Goal: Information Seeking & Learning: Learn about a topic

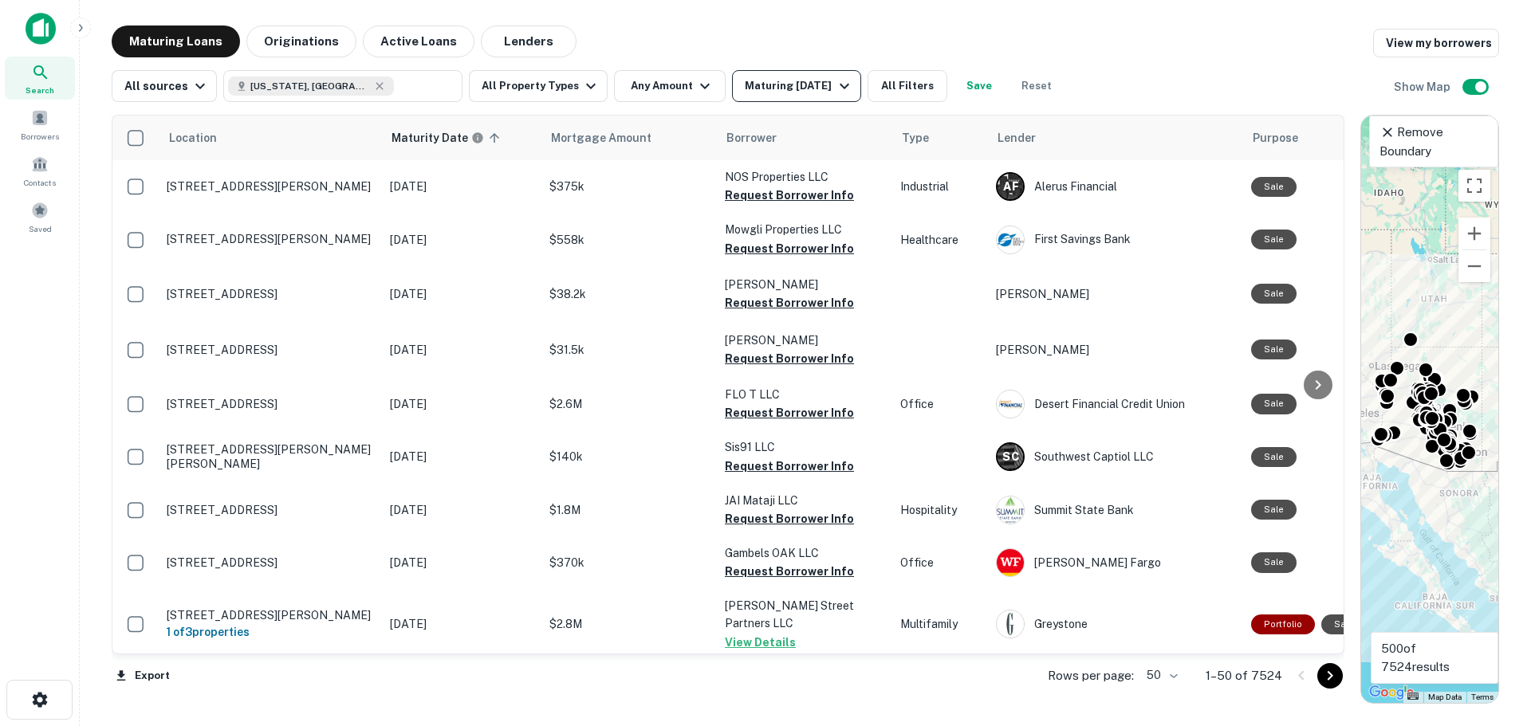
click at [835, 82] on icon "button" at bounding box center [844, 86] width 19 height 19
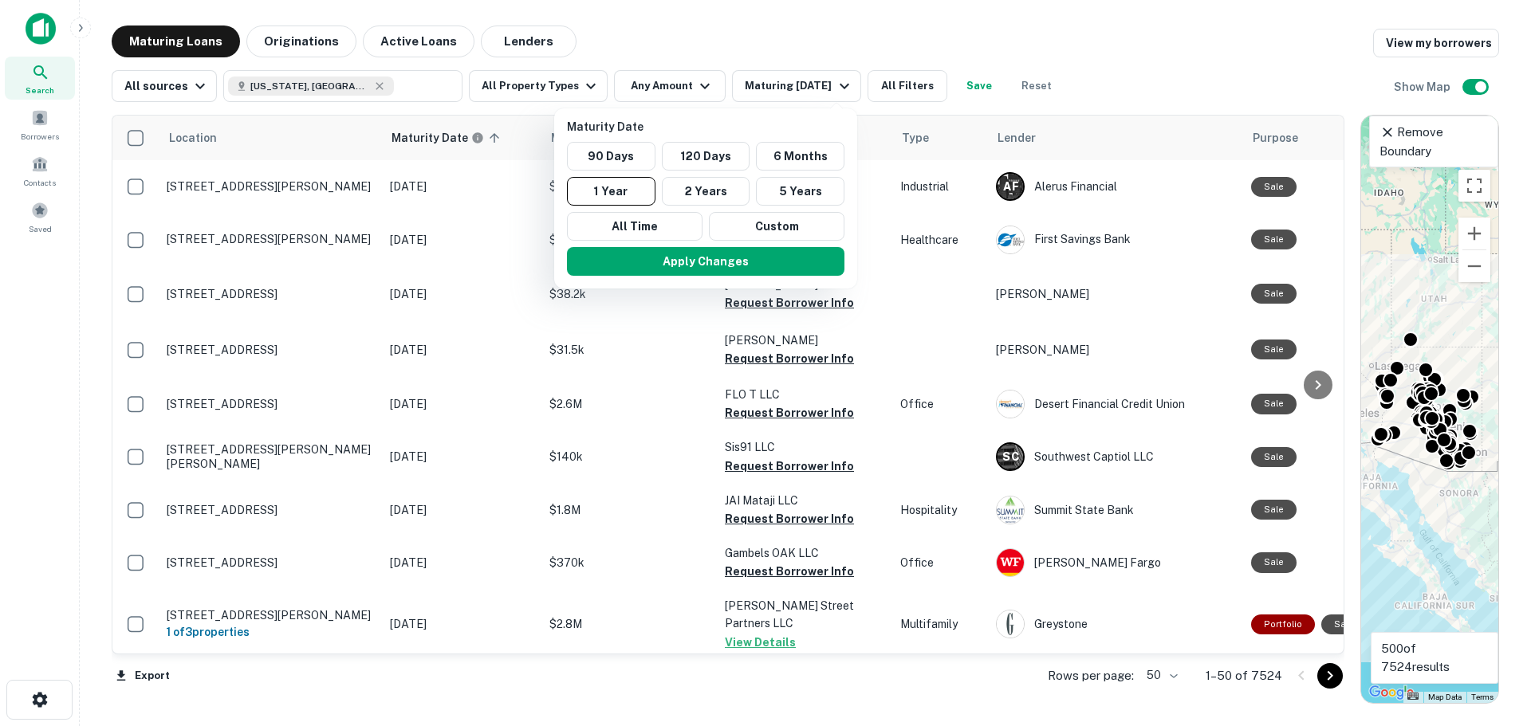
click at [259, 41] on div at bounding box center [765, 363] width 1531 height 726
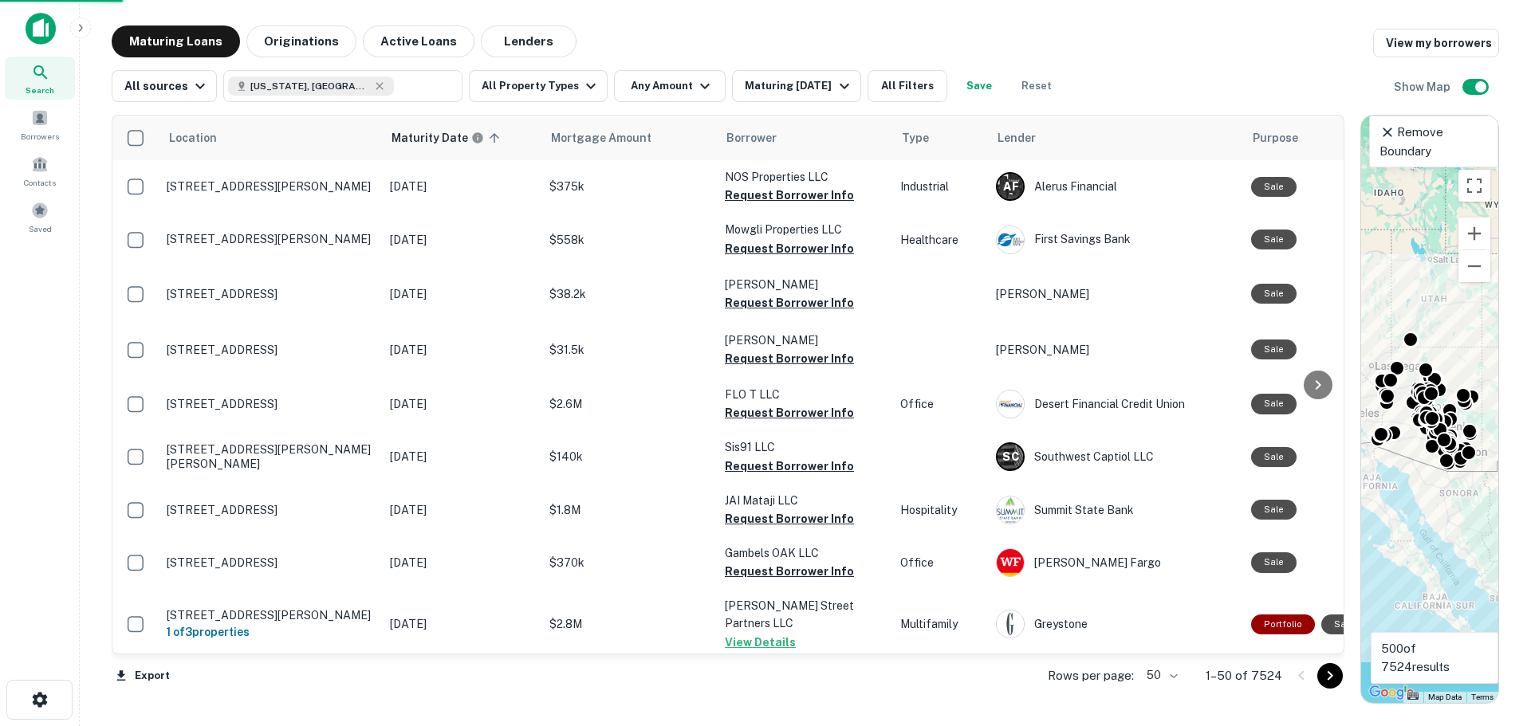
click at [298, 43] on div at bounding box center [765, 363] width 1531 height 726
click at [301, 43] on div "Maturity Date 90 Days 120 Days 6 Months 1 Year 2 Years 5 Years All Time Custom …" at bounding box center [765, 363] width 1531 height 726
click at [293, 40] on div "Maturity Date 90 Days 120 Days 6 Months 1 Year 2 Years 5 Years All Time Custom …" at bounding box center [765, 363] width 1531 height 726
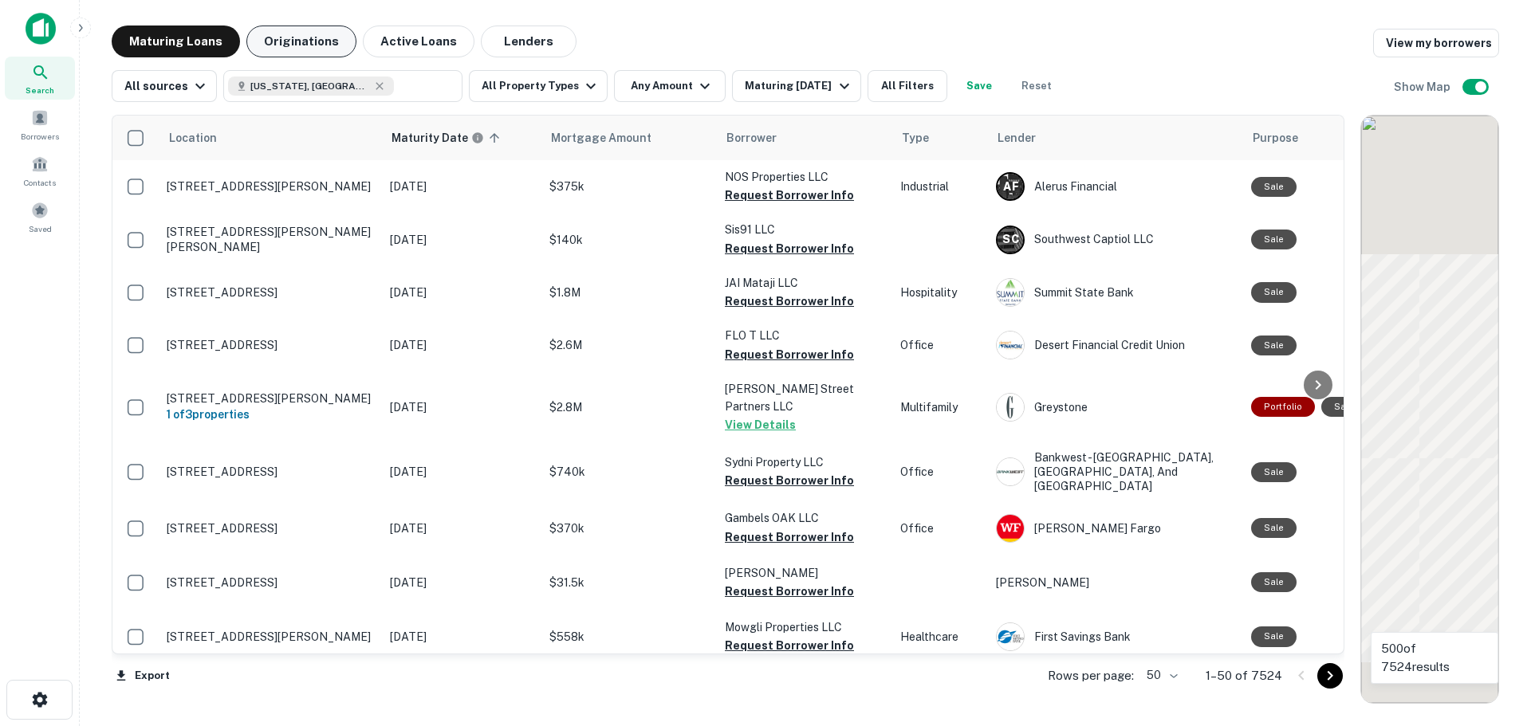
click at [297, 43] on button "Originations" at bounding box center [301, 42] width 110 height 32
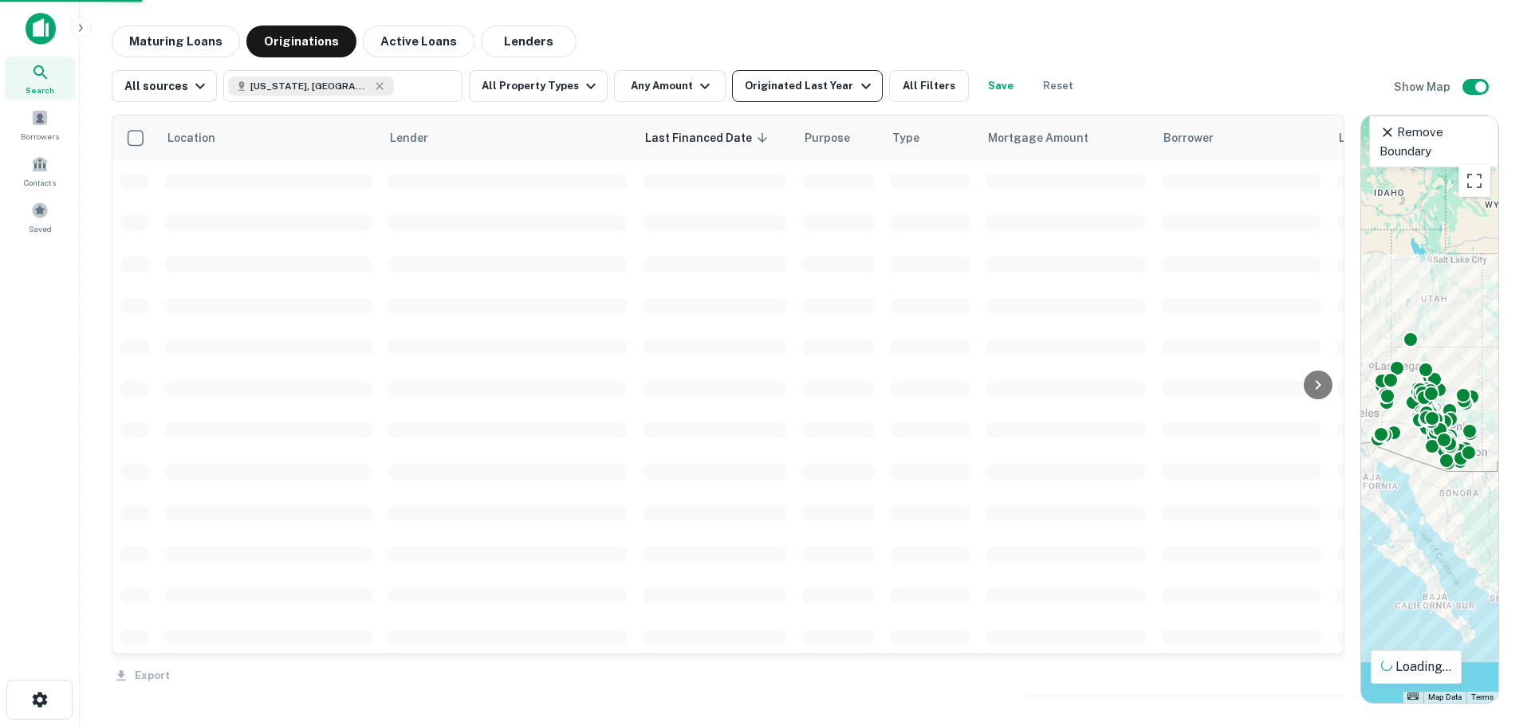
click at [856, 87] on icon "button" at bounding box center [865, 86] width 19 height 19
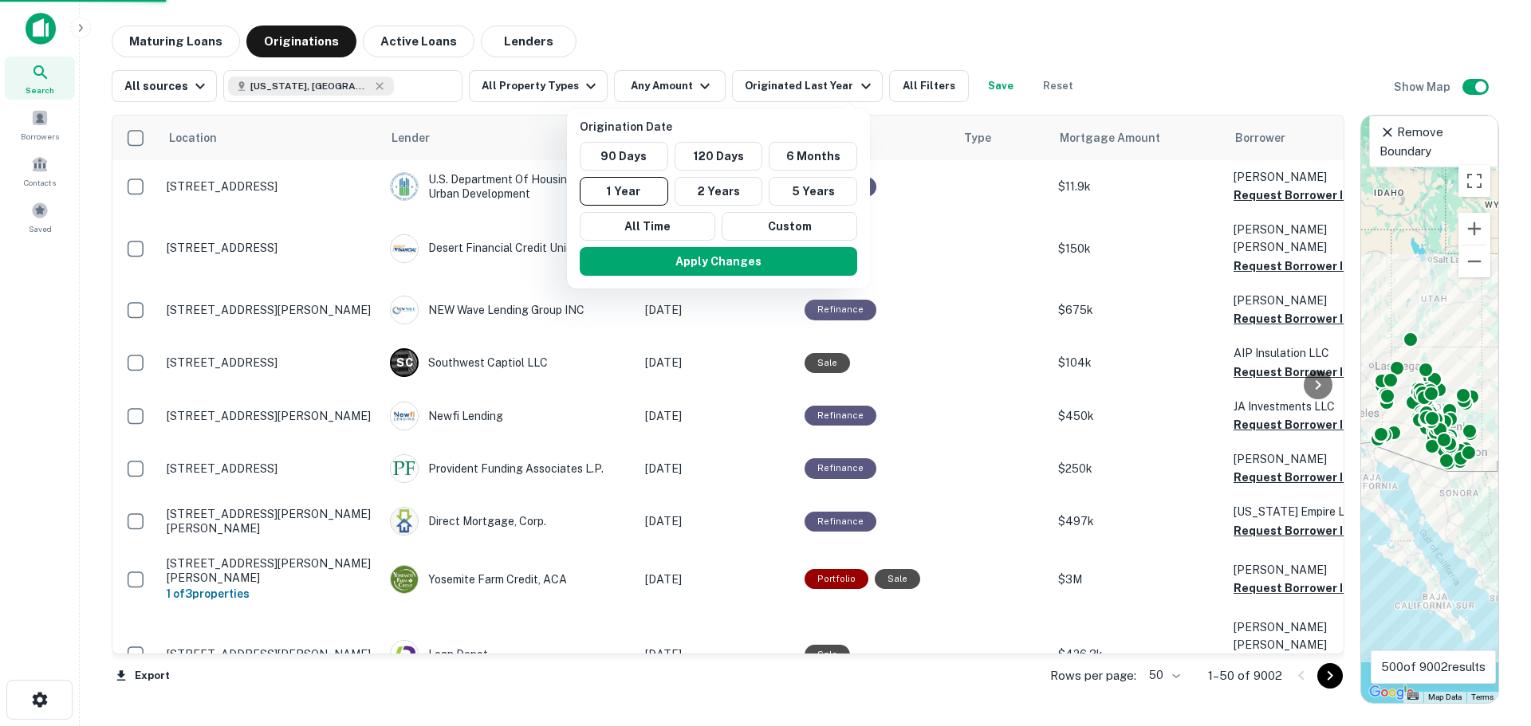
click at [816, 43] on div at bounding box center [765, 363] width 1531 height 726
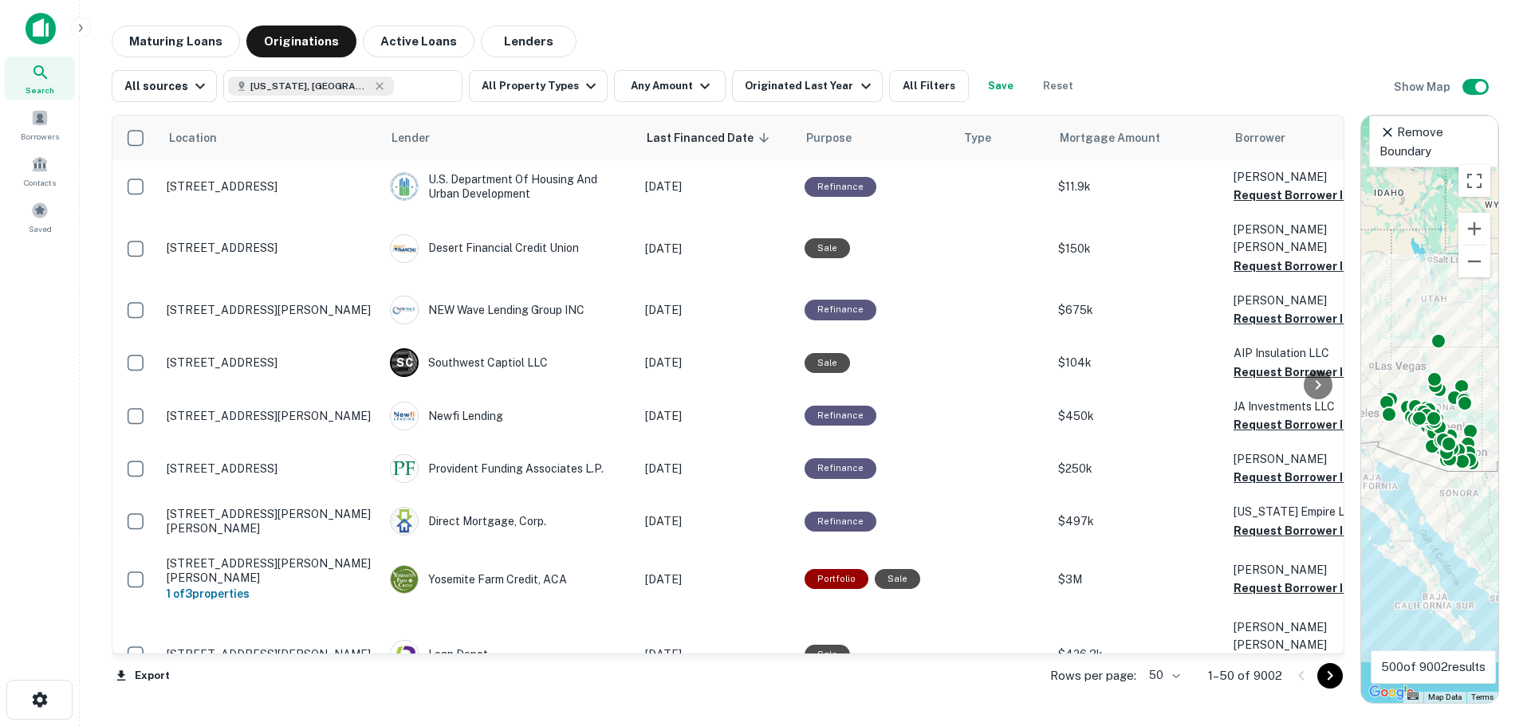
click at [1216, 46] on div "Maturing Loans Originations Active Loans Lenders" at bounding box center [805, 42] width 1387 height 32
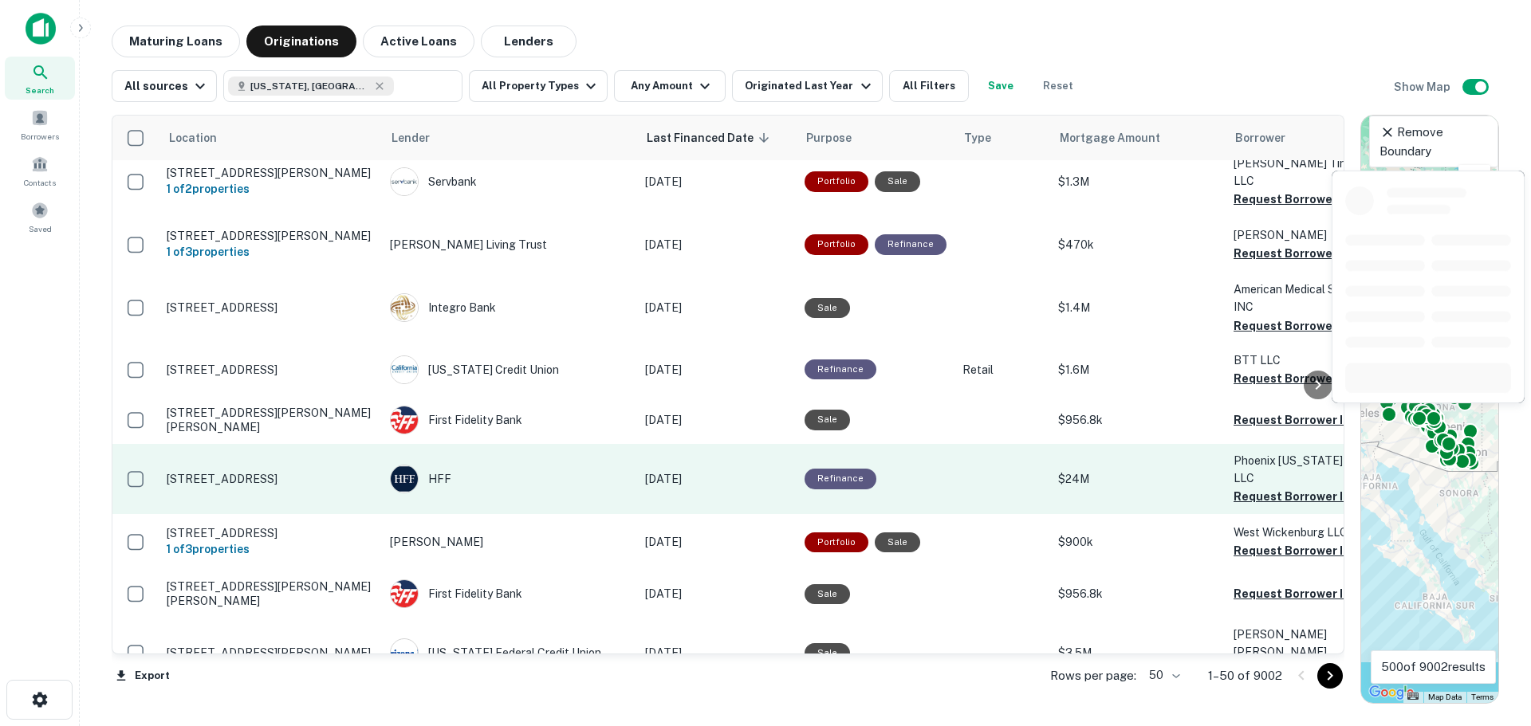
scroll to position [1674, 0]
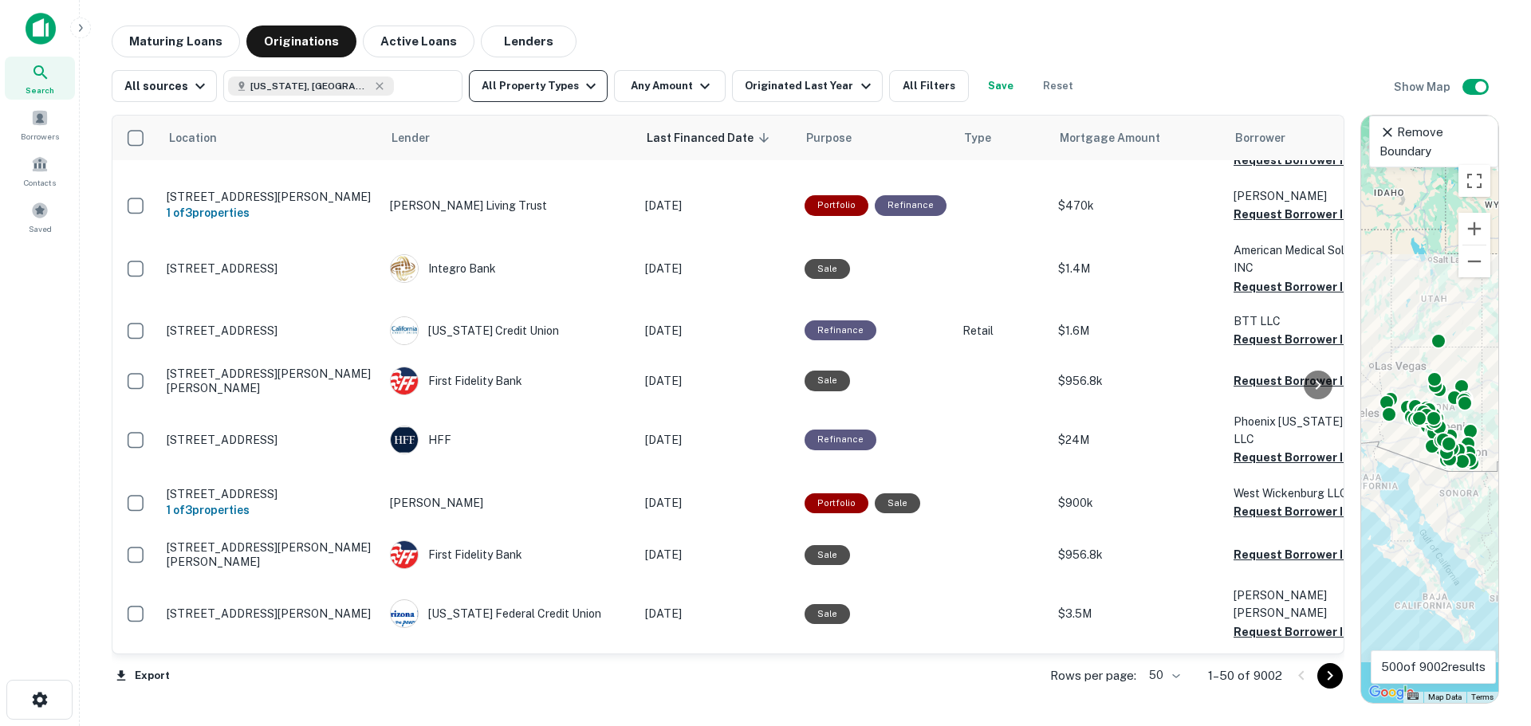
click at [583, 82] on icon "button" at bounding box center [590, 86] width 19 height 19
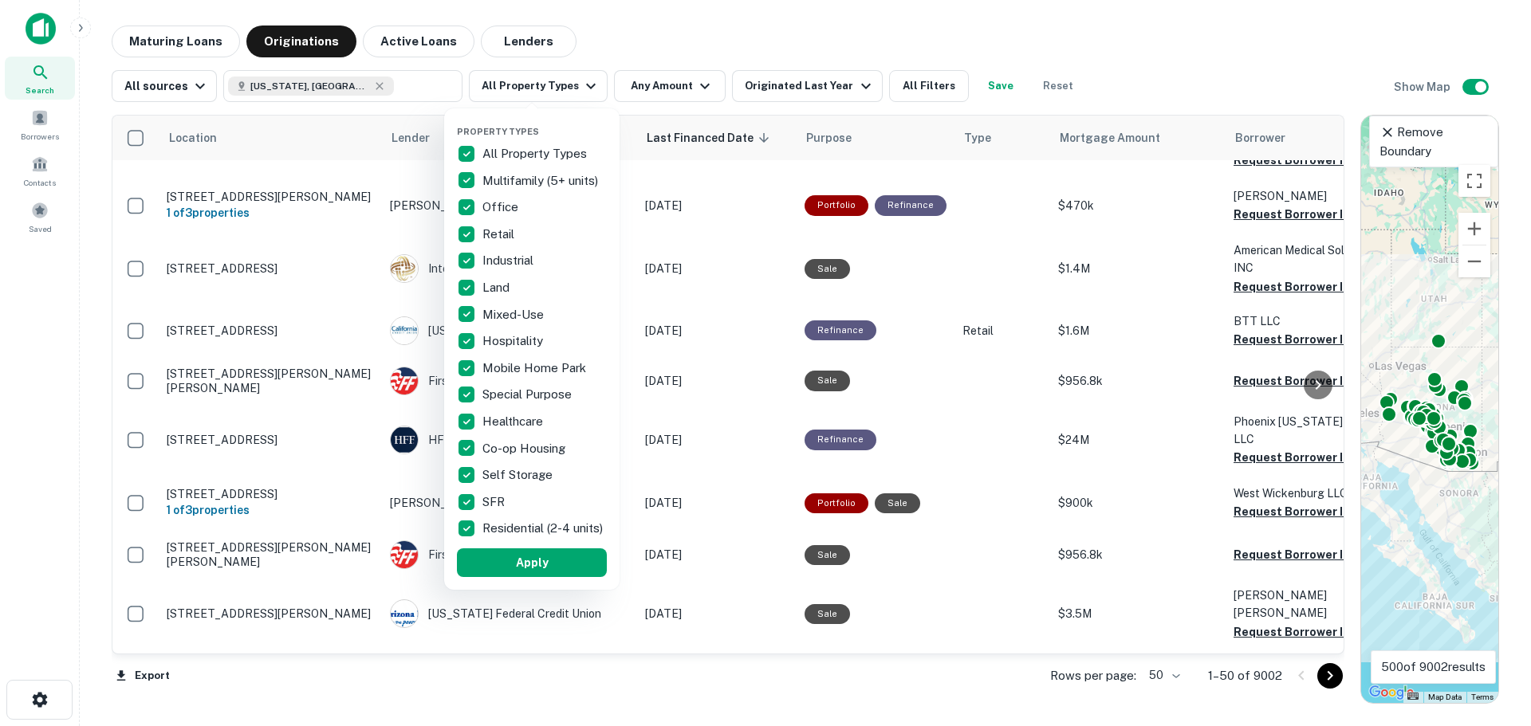
click at [505, 149] on p "All Property Types" at bounding box center [536, 153] width 108 height 19
click at [505, 366] on p "Mobile Home Park" at bounding box center [535, 368] width 107 height 19
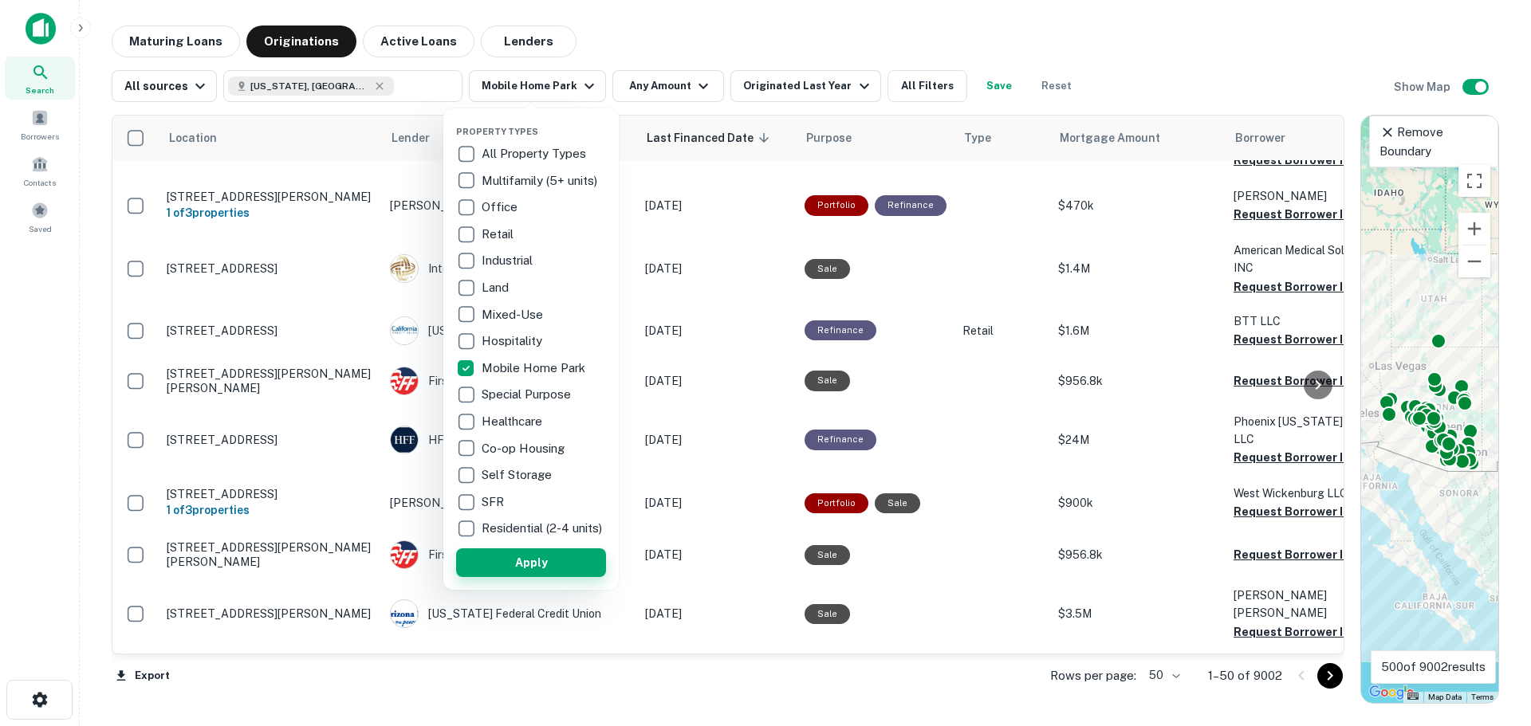
click at [511, 576] on button "Apply" at bounding box center [531, 562] width 150 height 29
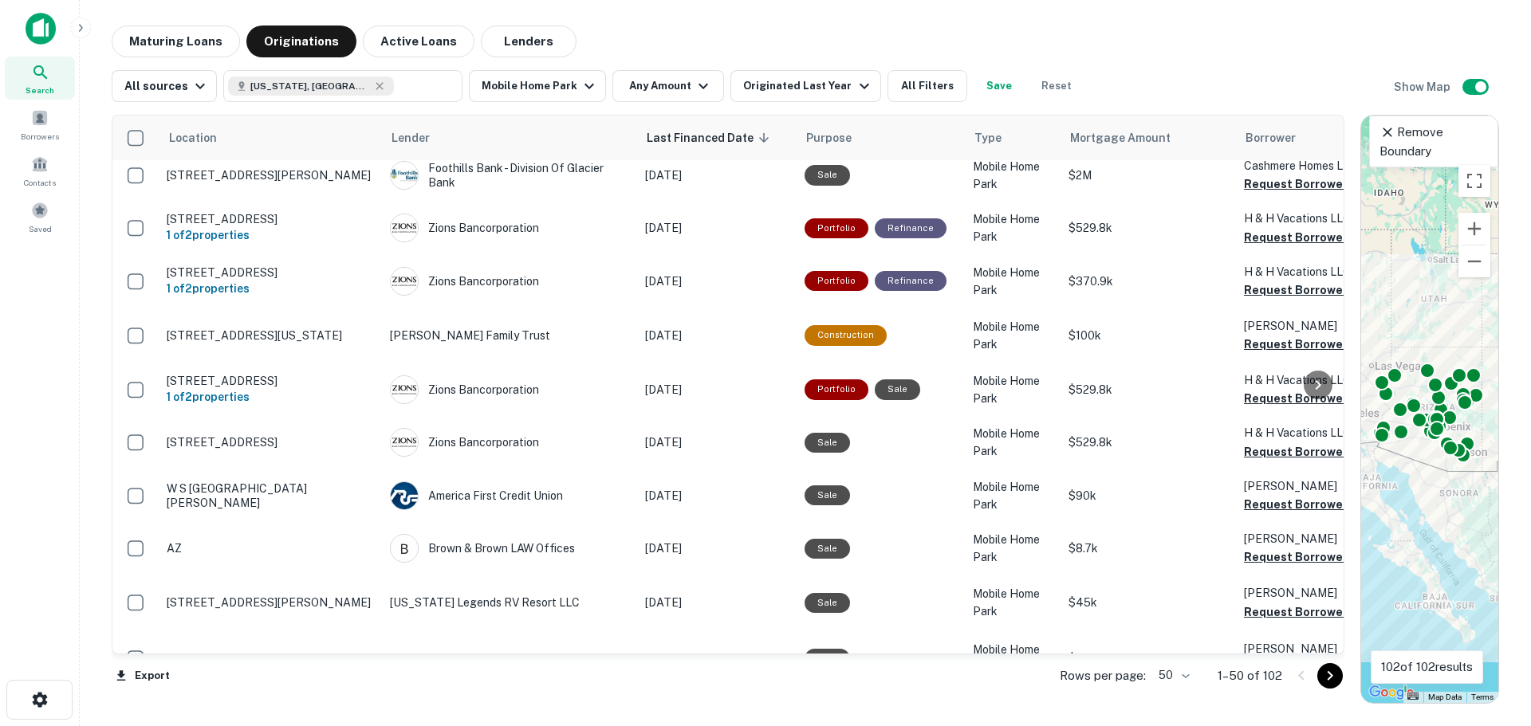
scroll to position [797, 0]
